Goal: Task Accomplishment & Management: Complete application form

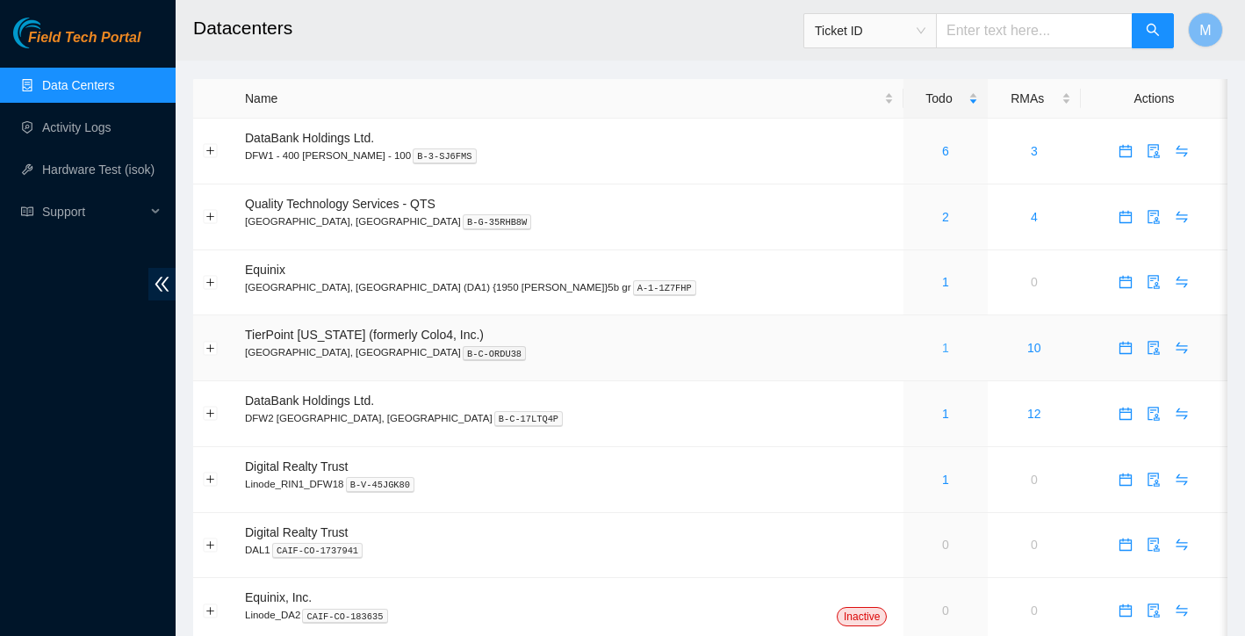
click at [942, 343] on link "1" at bounding box center [945, 348] width 7 height 14
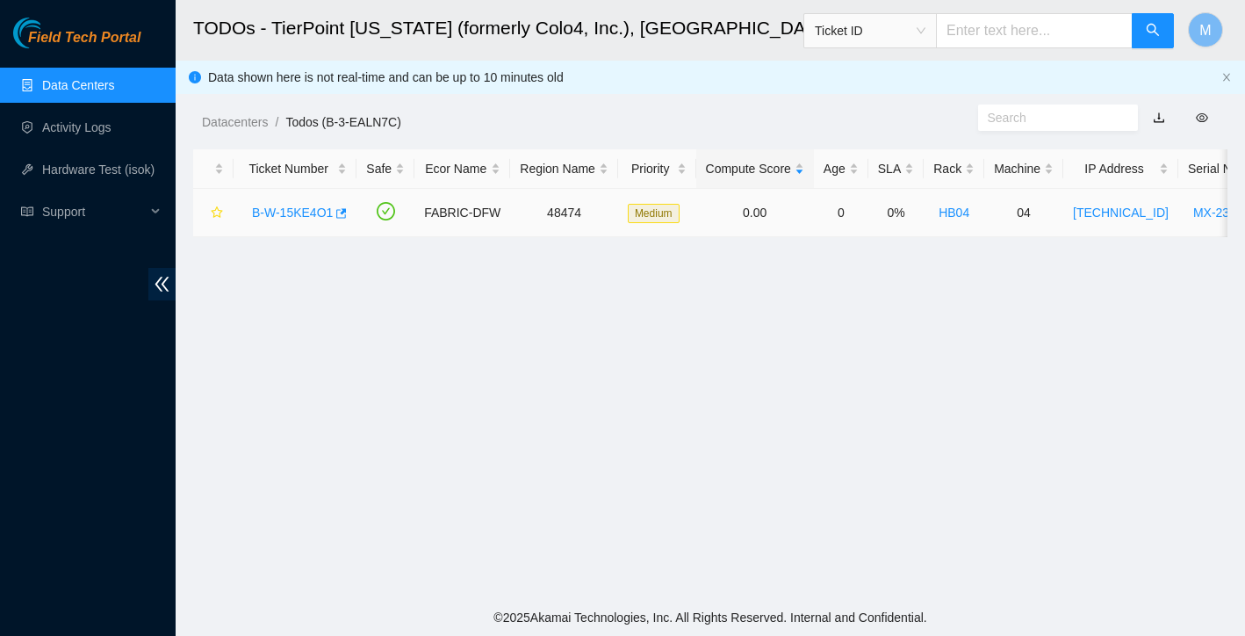
click at [309, 207] on link "B-W-15KE4O1" at bounding box center [292, 212] width 81 height 14
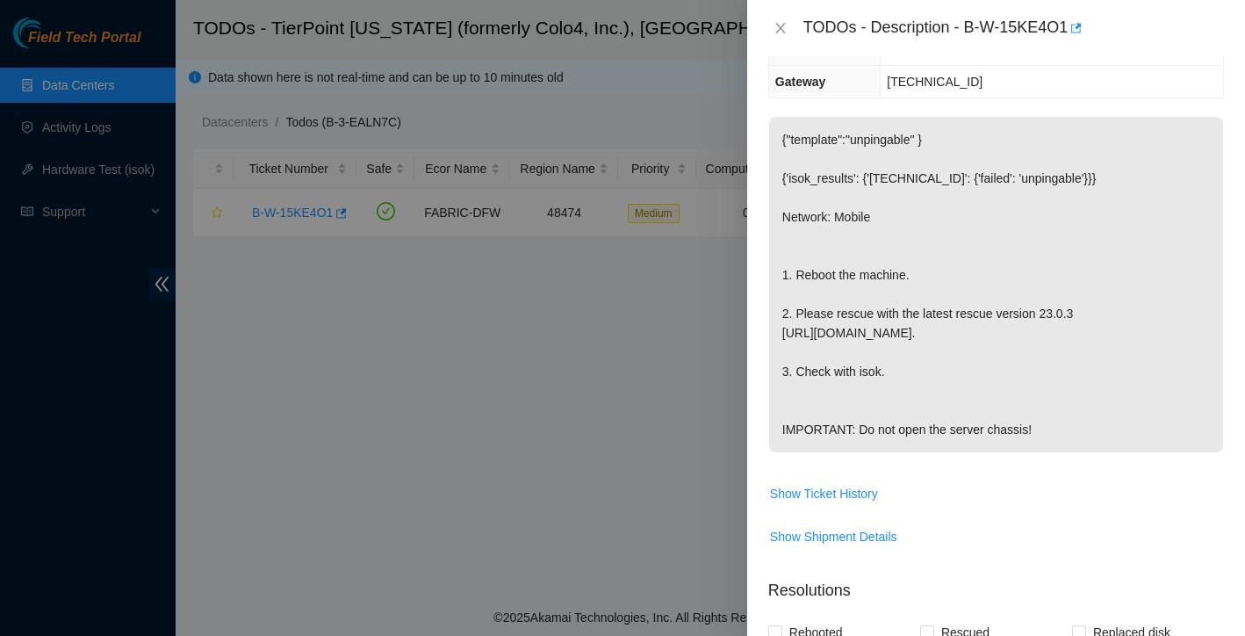
scroll to position [777, 0]
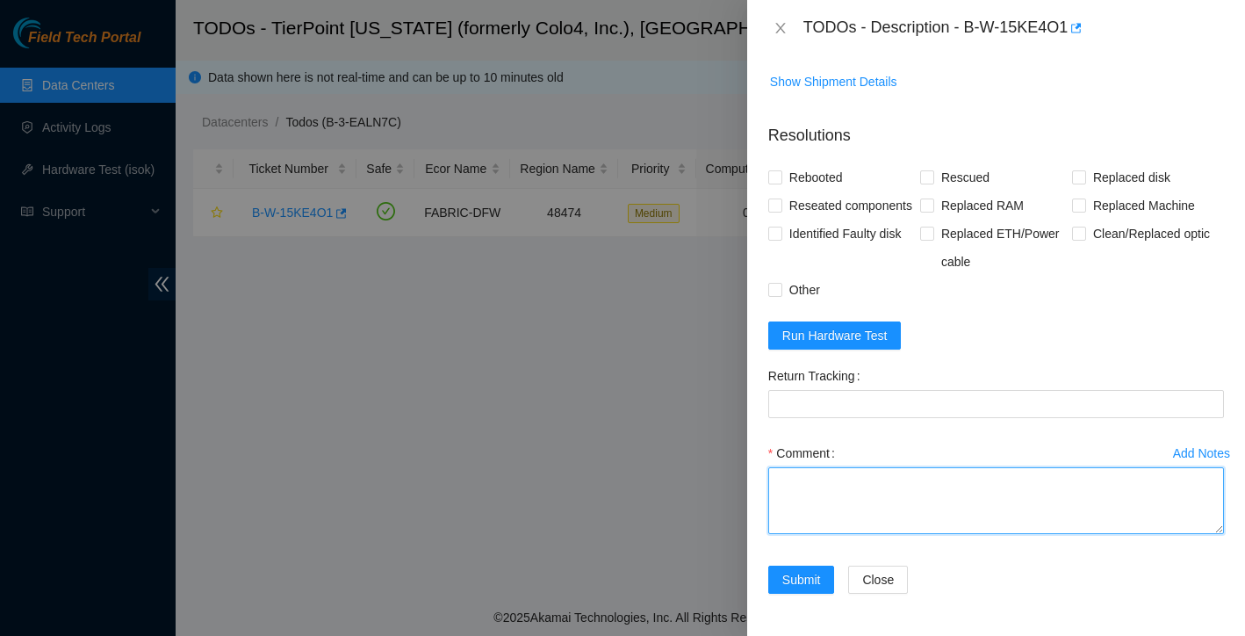
click at [837, 507] on textarea "Comment" at bounding box center [996, 500] width 456 height 67
click at [782, 491] on textarea "found server with solid red light on PSU Power cycled ruffled drives" at bounding box center [996, 500] width 456 height 67
click at [875, 493] on textarea "found server with solid red light on PSU Power cycled shuffled drives" at bounding box center [996, 500] width 456 height 67
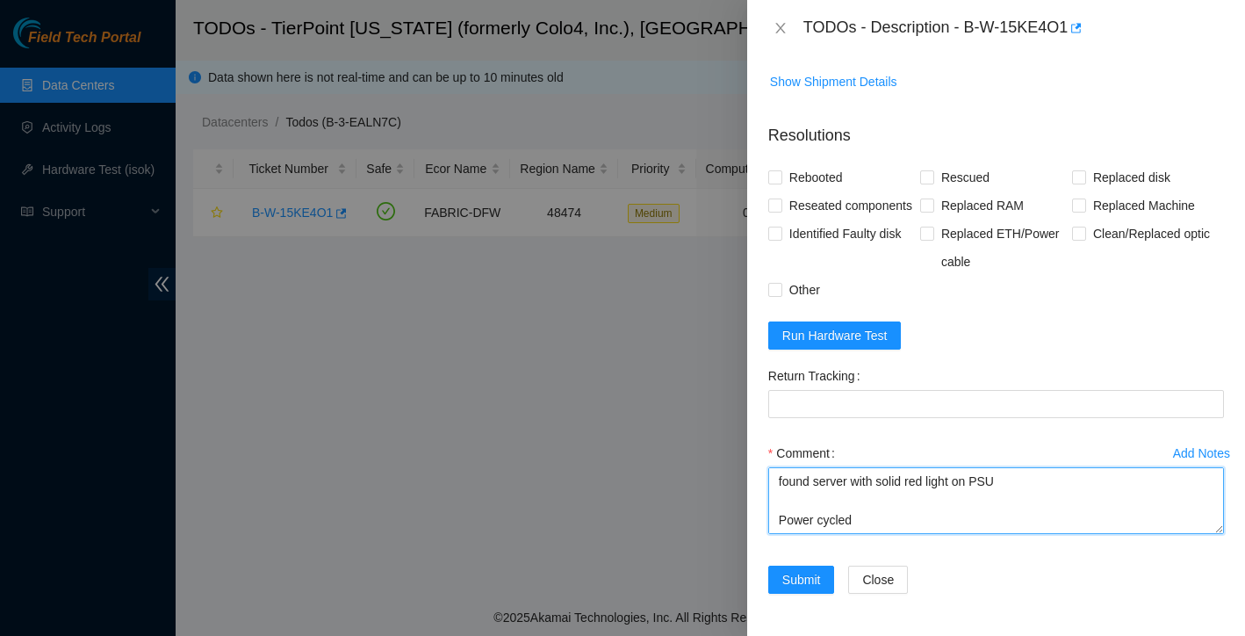
click at [1037, 480] on textarea "found server with solid red light on PSU Power cycled shuffled drives booted up…" at bounding box center [996, 500] width 456 height 67
click at [1159, 503] on textarea "found server with solid red light on PSU and no video Power cycled shuffled dri…" at bounding box center [996, 500] width 456 height 67
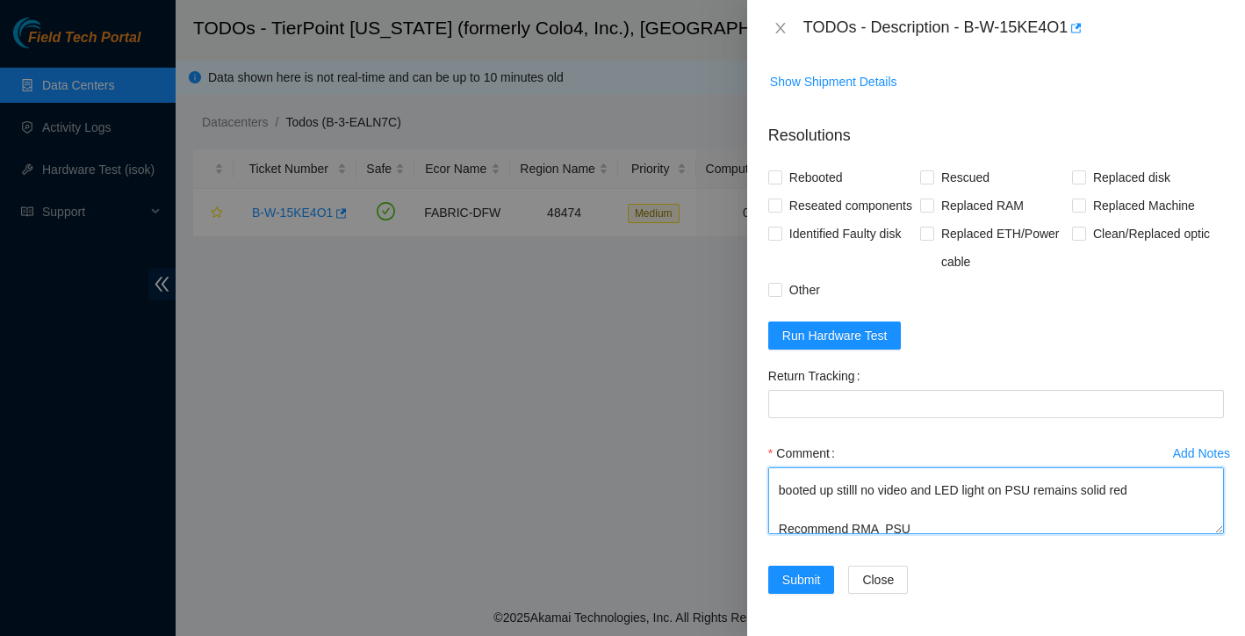
click at [1154, 510] on textarea "found server with solid red light on PSU and no video Power cycled shuffled dri…" at bounding box center [996, 500] width 456 height 67
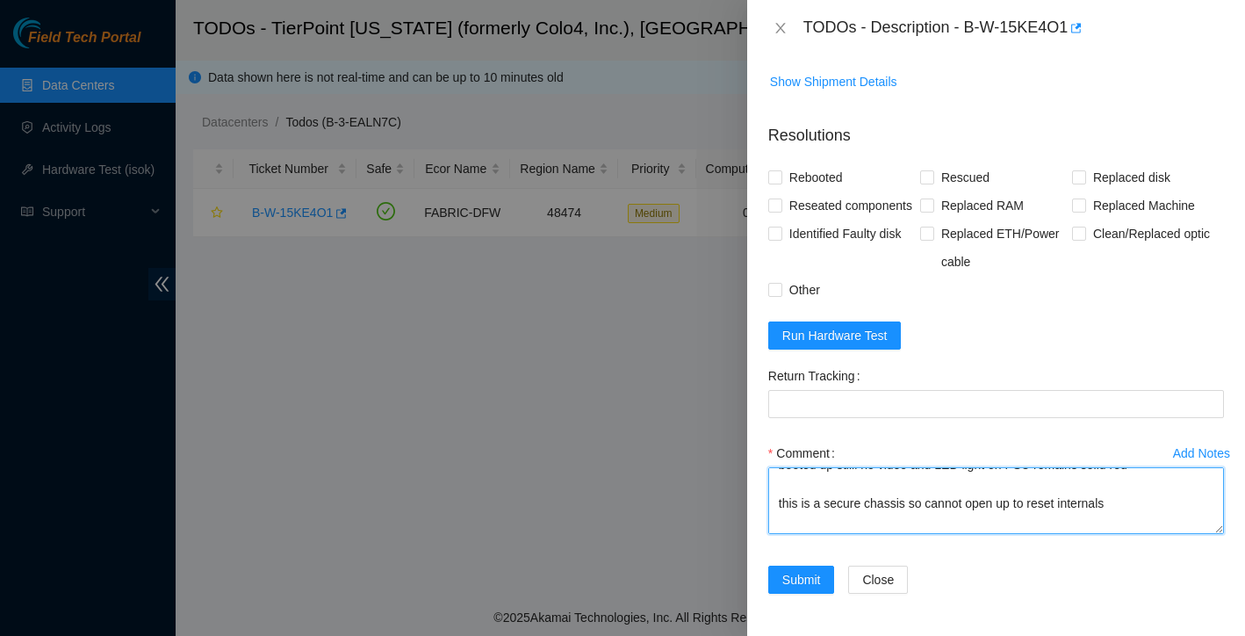
click at [1059, 524] on textarea "found server with solid red light on PSU and no video Power cycled shuffled dri…" at bounding box center [996, 500] width 456 height 67
click at [1136, 522] on textarea "found server with solid red light on PSU and no video Power cycled shuffled dri…" at bounding box center [996, 500] width 456 height 67
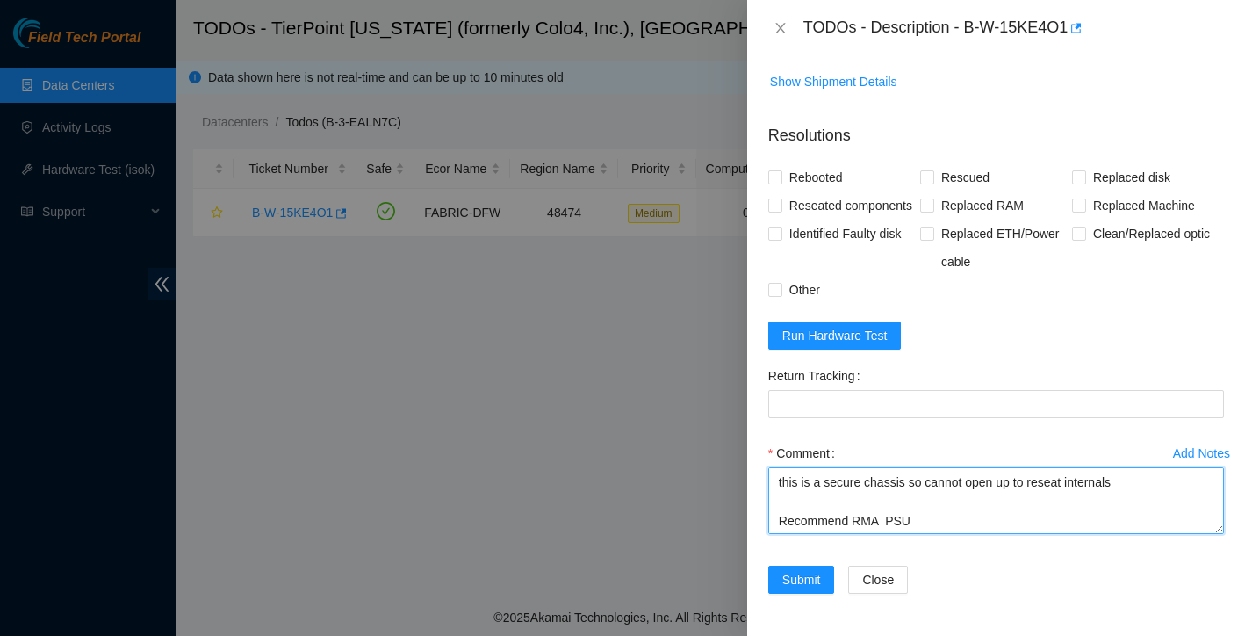
scroll to position [148, 0]
drag, startPoint x: 912, startPoint y: 509, endPoint x: 1088, endPoint y: 500, distance: 175.8
click at [1088, 500] on textarea "found server with solid red light on PSU and no video Power cycled shuffled dri…" at bounding box center [996, 500] width 456 height 67
click at [1064, 504] on textarea "found server with solid red light on PSU and no video Power cycled shuffled dri…" at bounding box center [996, 500] width 456 height 67
drag, startPoint x: 1020, startPoint y: 507, endPoint x: 1151, endPoint y: 497, distance: 131.2
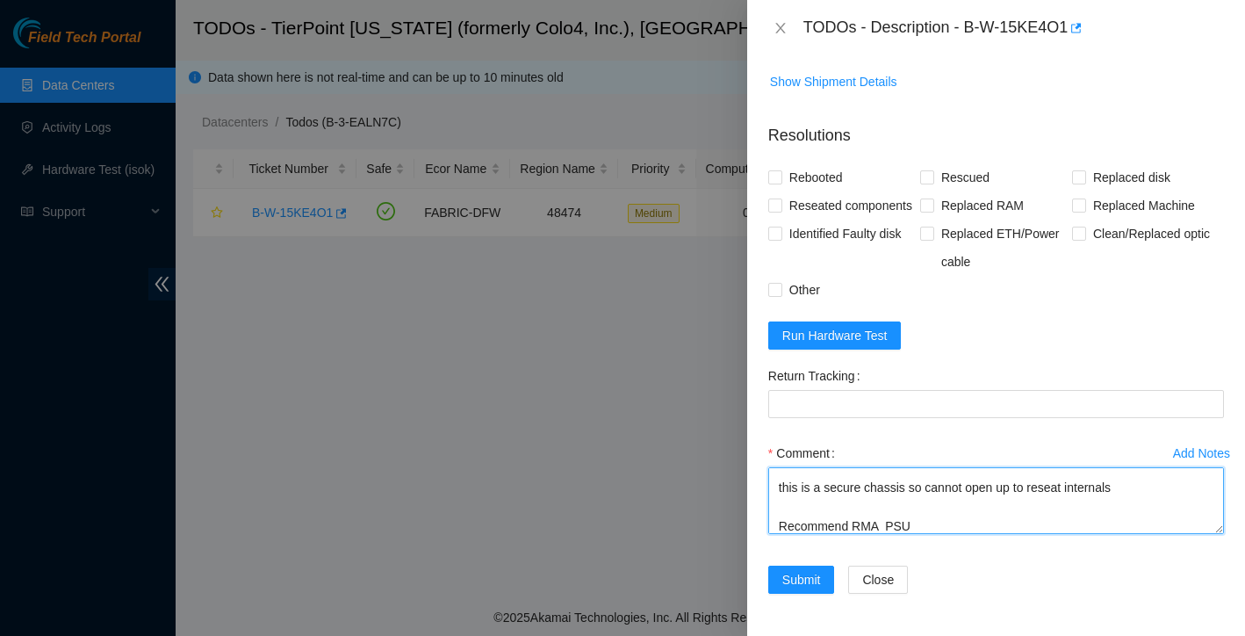
click at [1151, 497] on textarea "found server with solid red light on PSU and no video Power cycled shuffled dri…" at bounding box center [996, 500] width 456 height 67
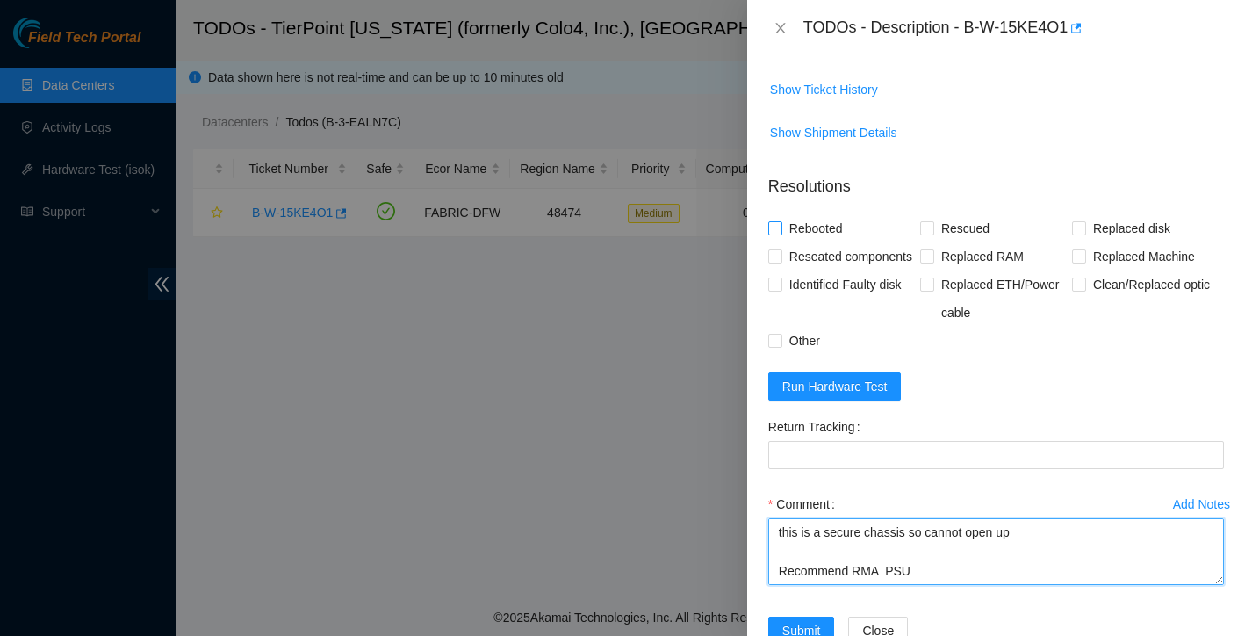
type textarea "found server with solid red light on PSU and no video Power cycled shuffled dri…"
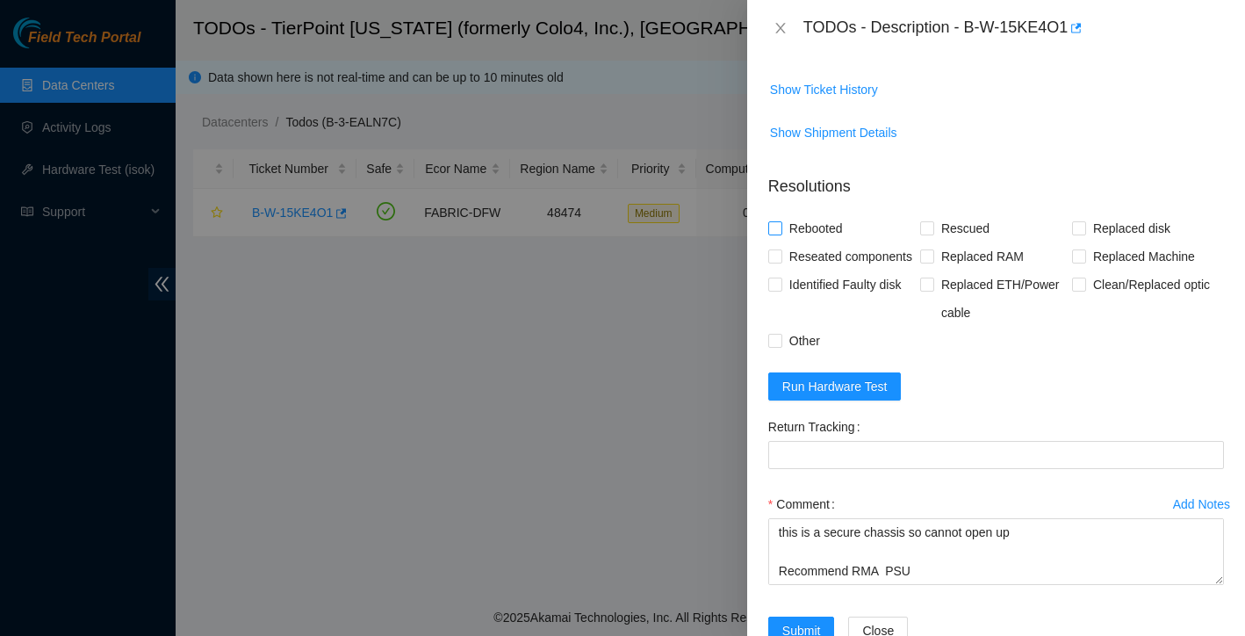
click at [775, 234] on input "Rebooted" at bounding box center [774, 227] width 12 height 12
checkbox input "true"
click at [771, 346] on input "Other" at bounding box center [774, 340] width 12 height 12
checkbox input "true"
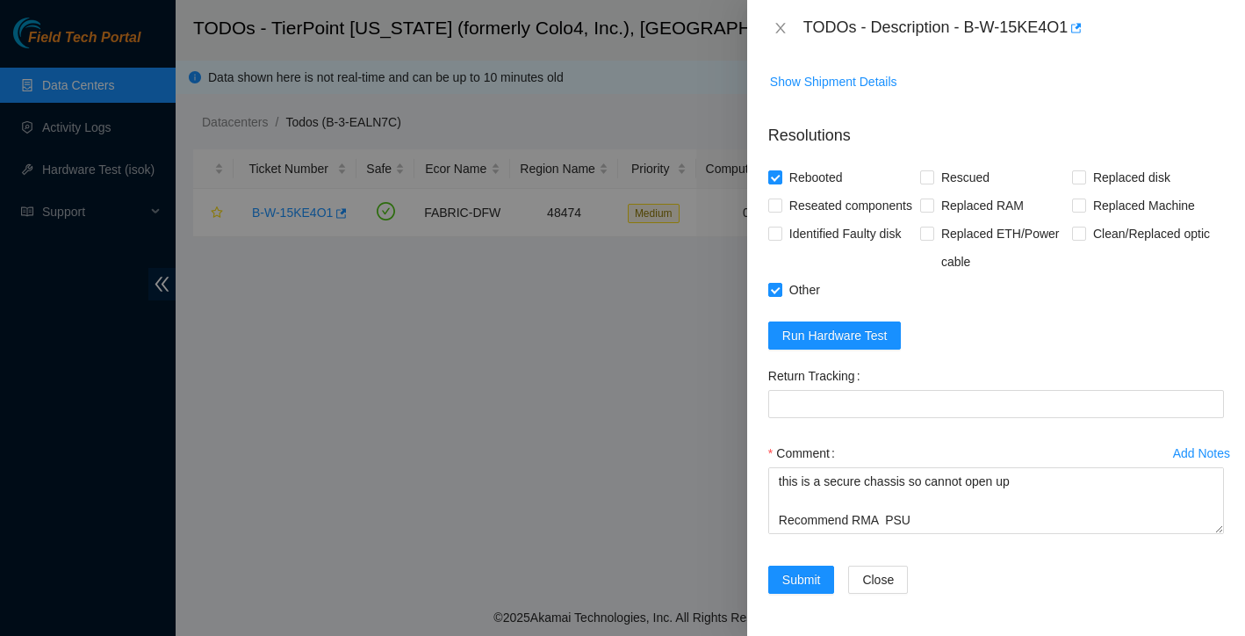
scroll to position [193, 0]
click at [816, 572] on span "Submit" at bounding box center [801, 579] width 39 height 19
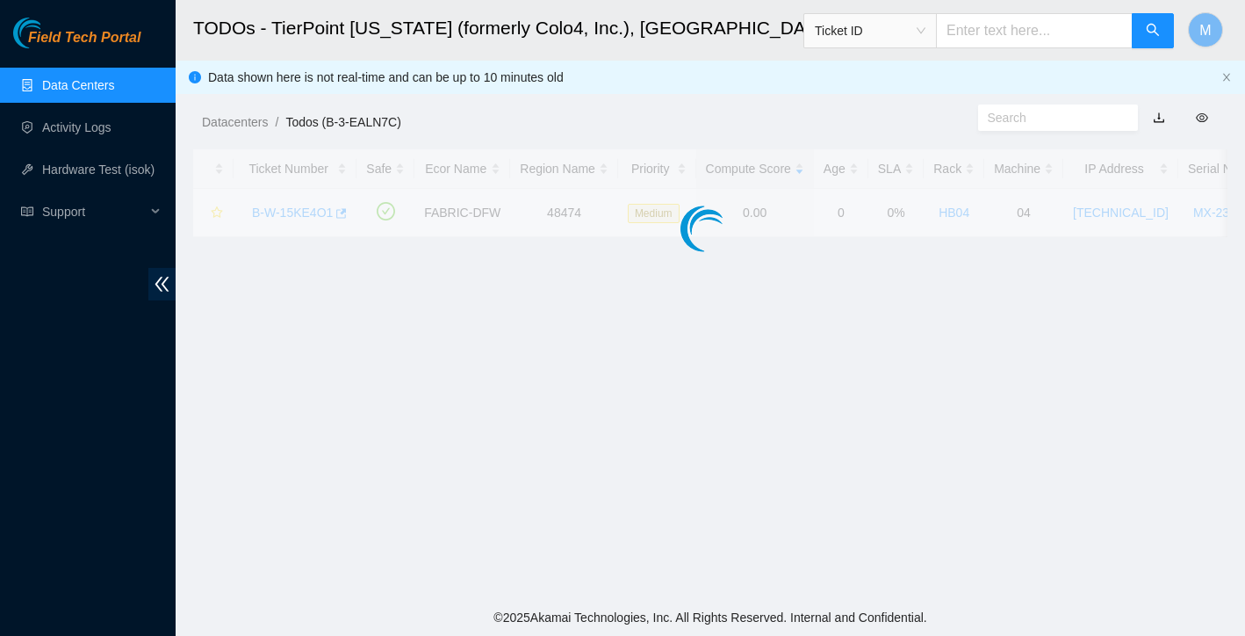
scroll to position [344, 0]
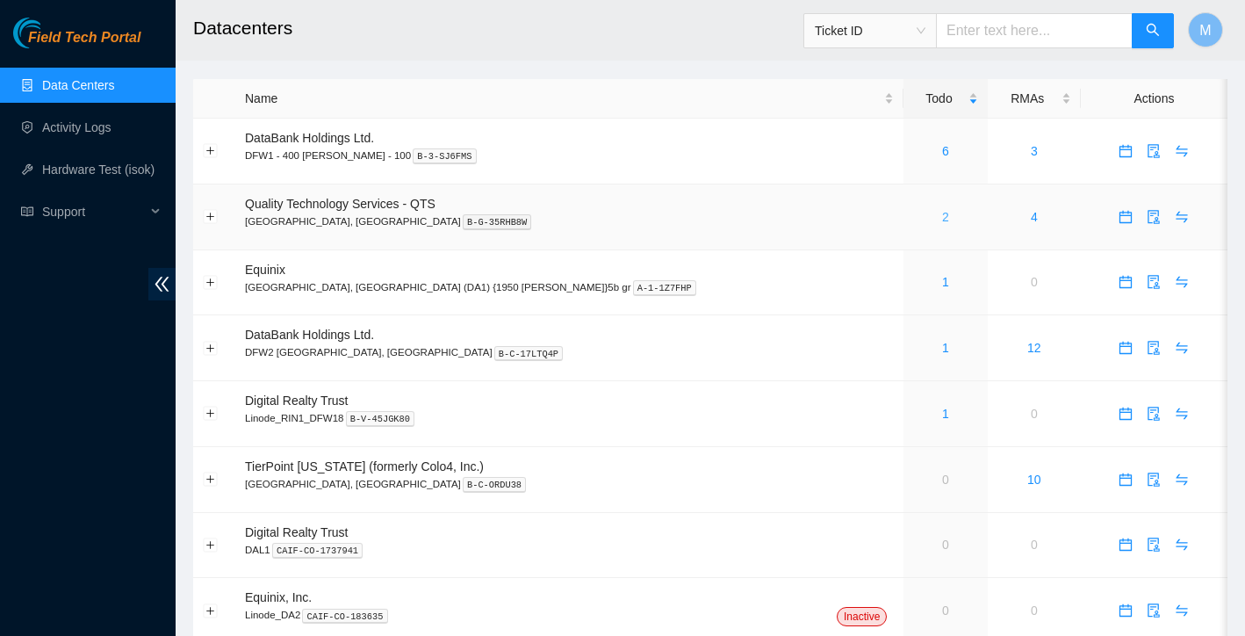
click at [942, 217] on link "2" at bounding box center [945, 217] width 7 height 14
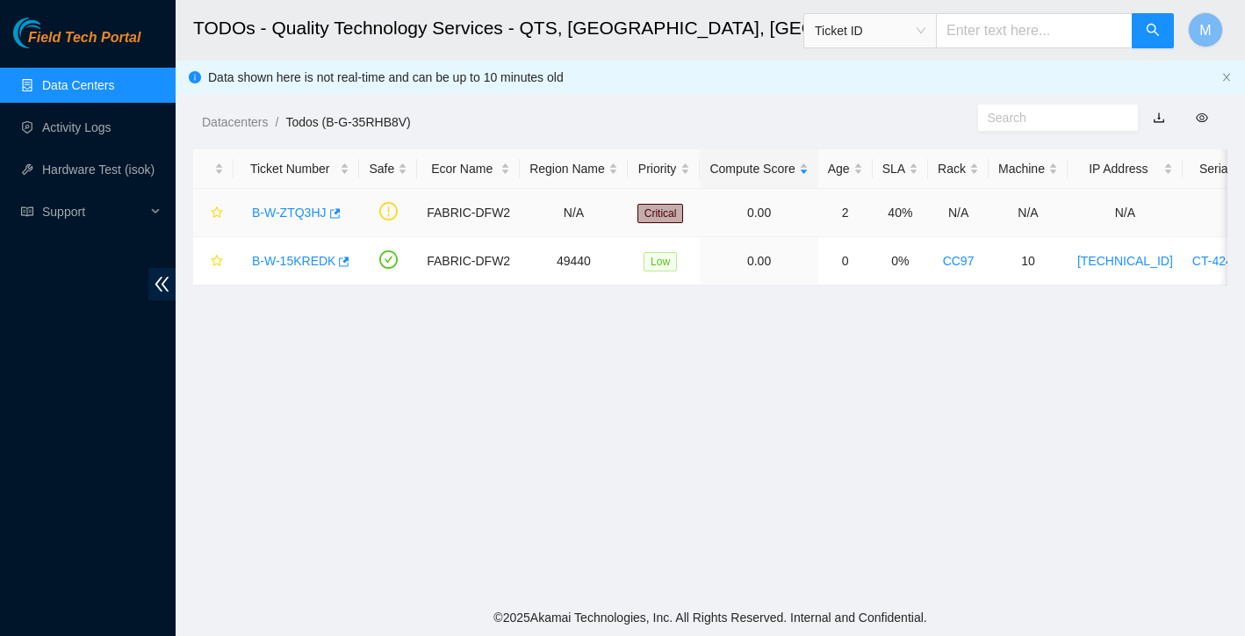
click at [278, 209] on link "B-W-ZTQ3HJ" at bounding box center [289, 212] width 75 height 14
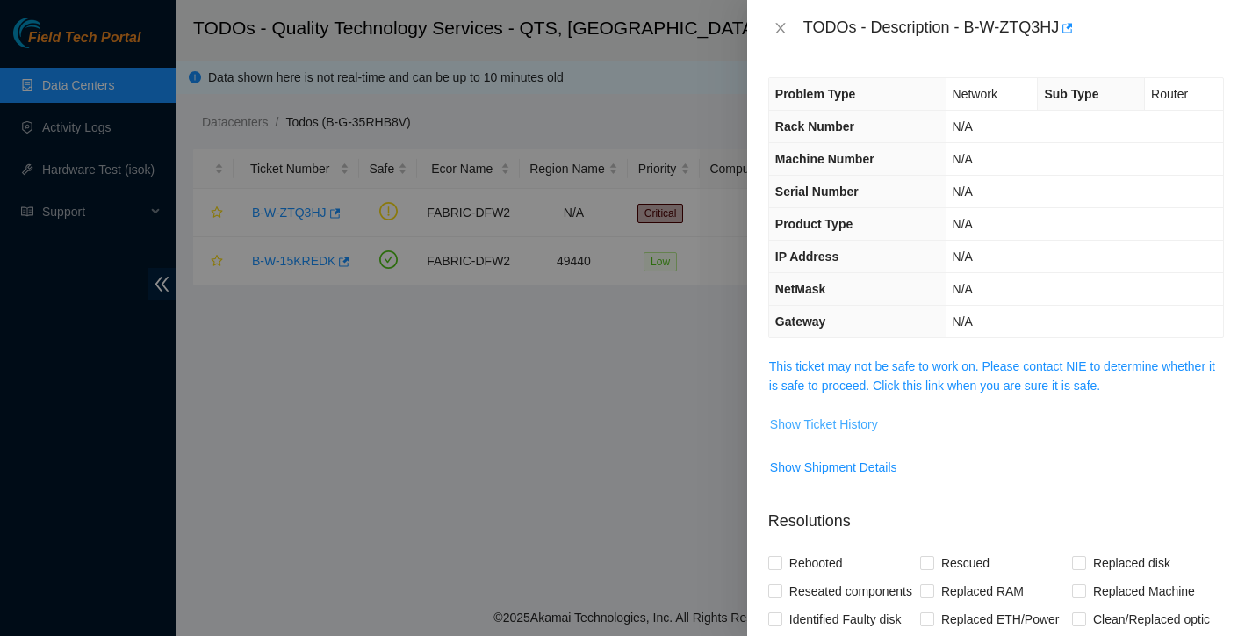
click at [861, 428] on span "Show Ticket History" at bounding box center [824, 423] width 108 height 19
